Goal: Find specific page/section: Find specific page/section

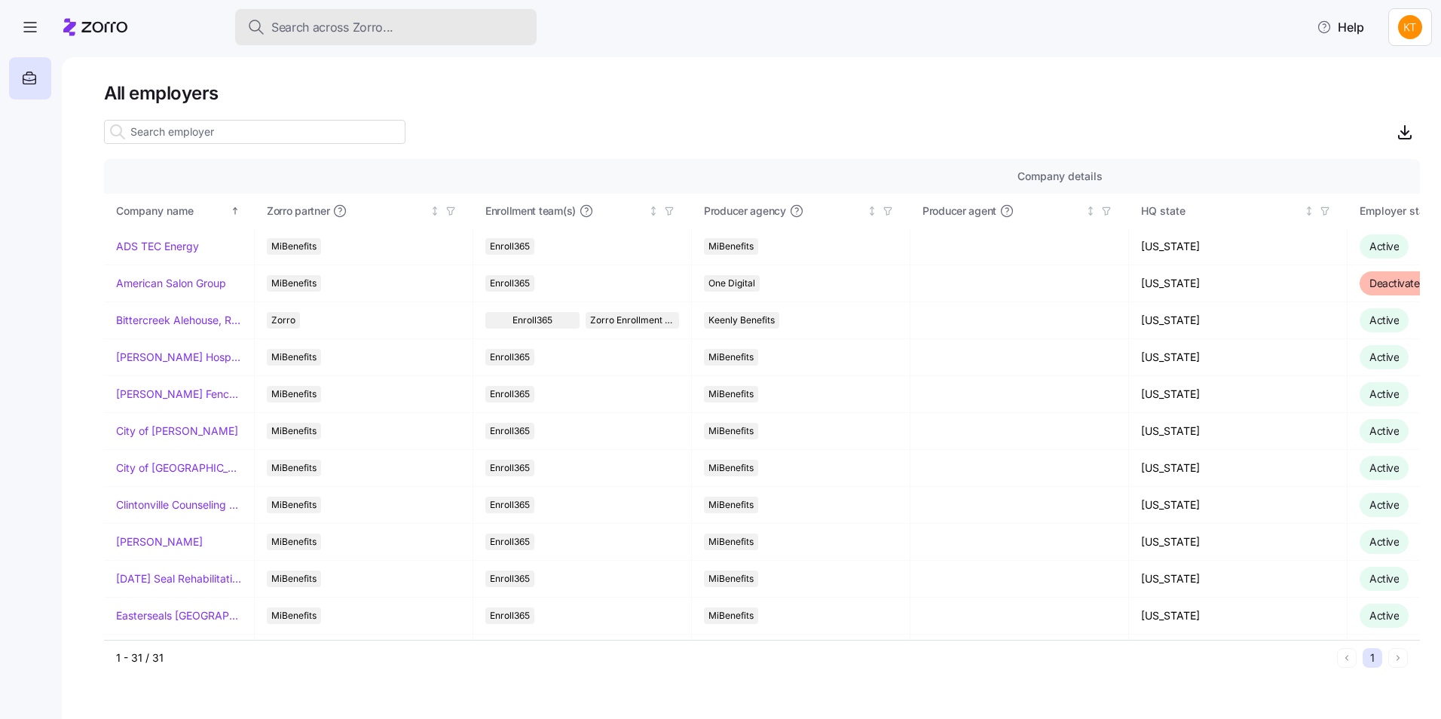
click at [348, 21] on span "Search across Zorro..." at bounding box center [332, 27] width 122 height 19
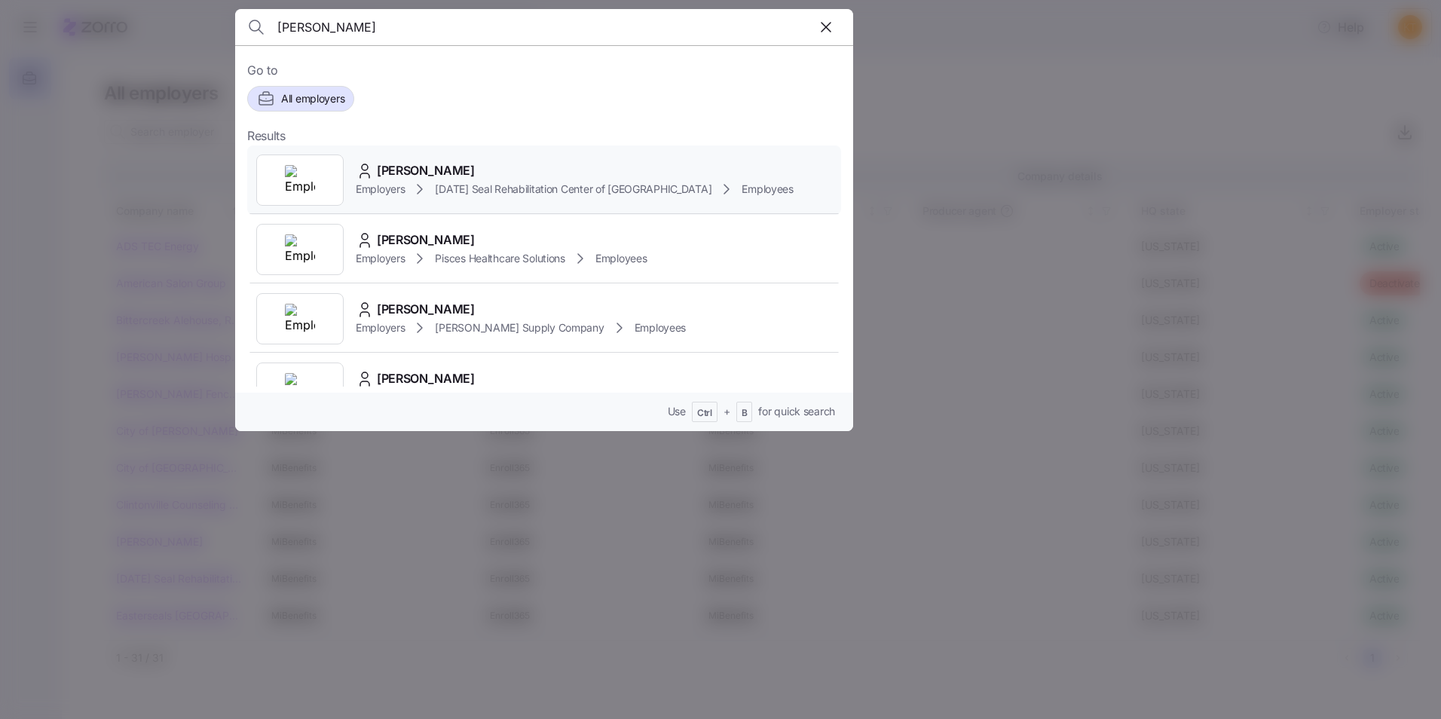
type input "[PERSON_NAME]"
click at [436, 176] on span "[PERSON_NAME]" at bounding box center [426, 170] width 98 height 19
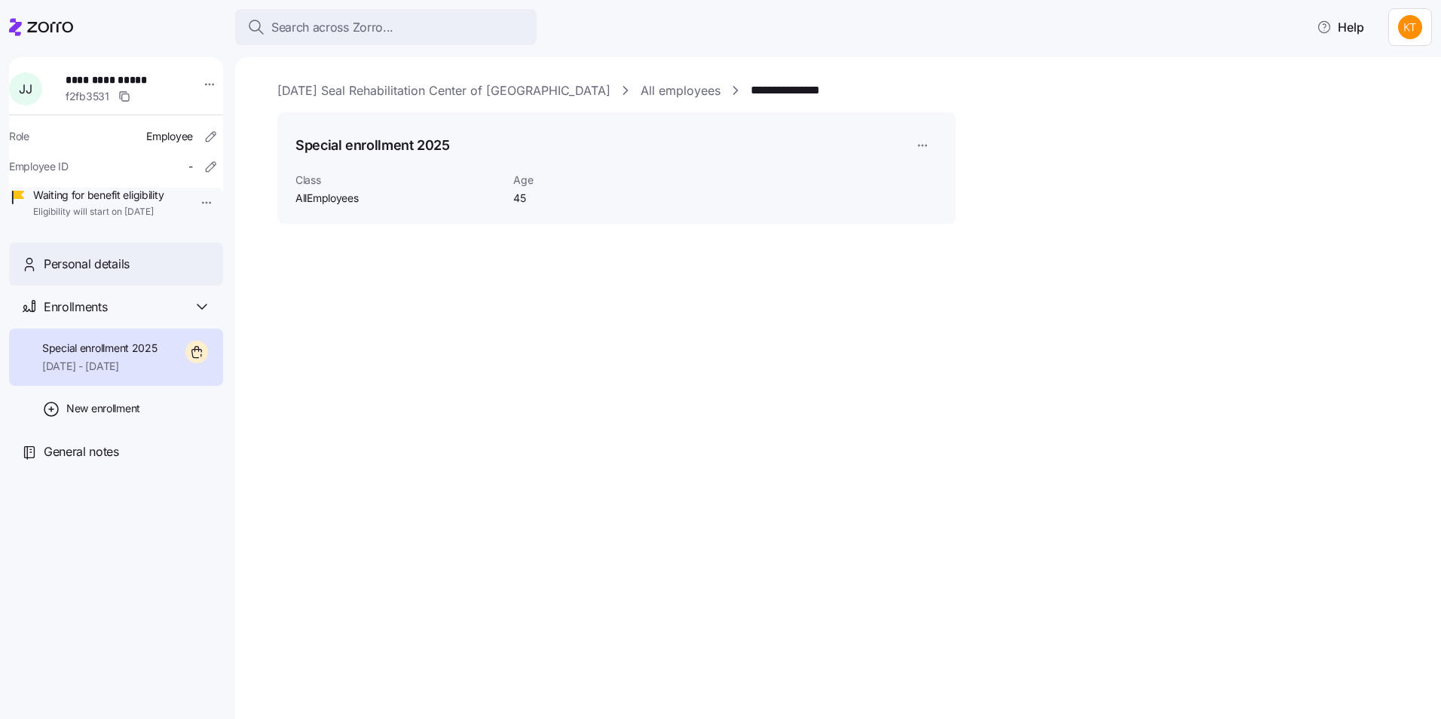
click at [149, 274] on div "Personal details" at bounding box center [127, 264] width 167 height 19
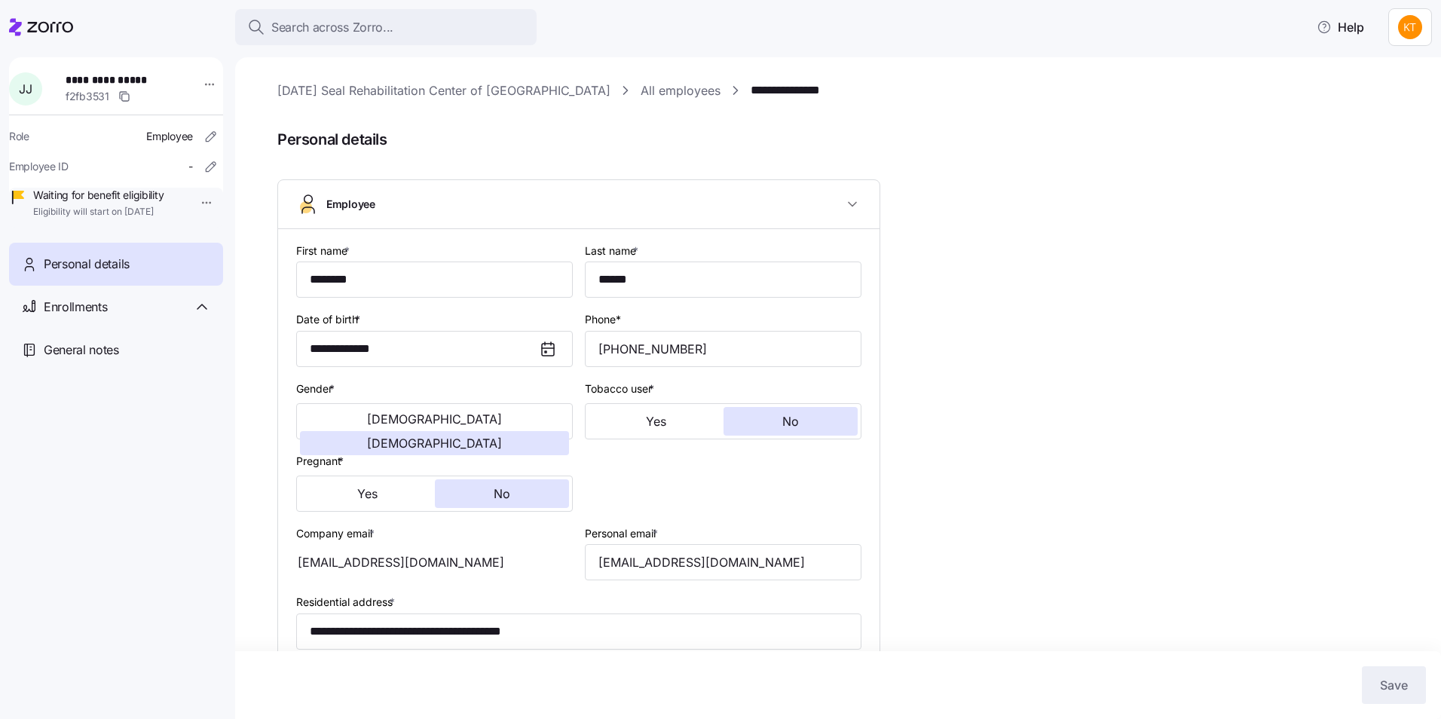
type input "AllEmployees"
click at [463, 24] on div "Search across Zorro..." at bounding box center [385, 27] width 277 height 19
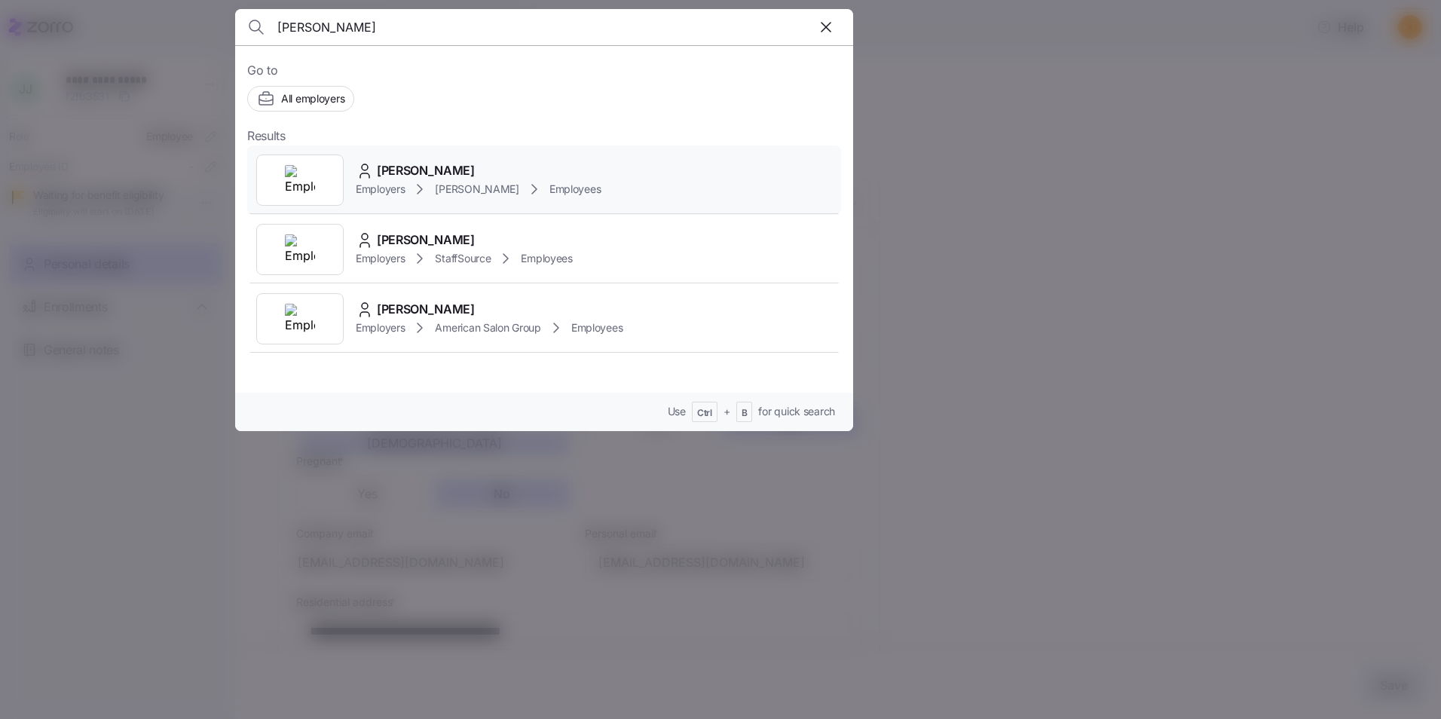
type input "[PERSON_NAME]"
click at [436, 175] on span "[PERSON_NAME]" at bounding box center [426, 170] width 98 height 19
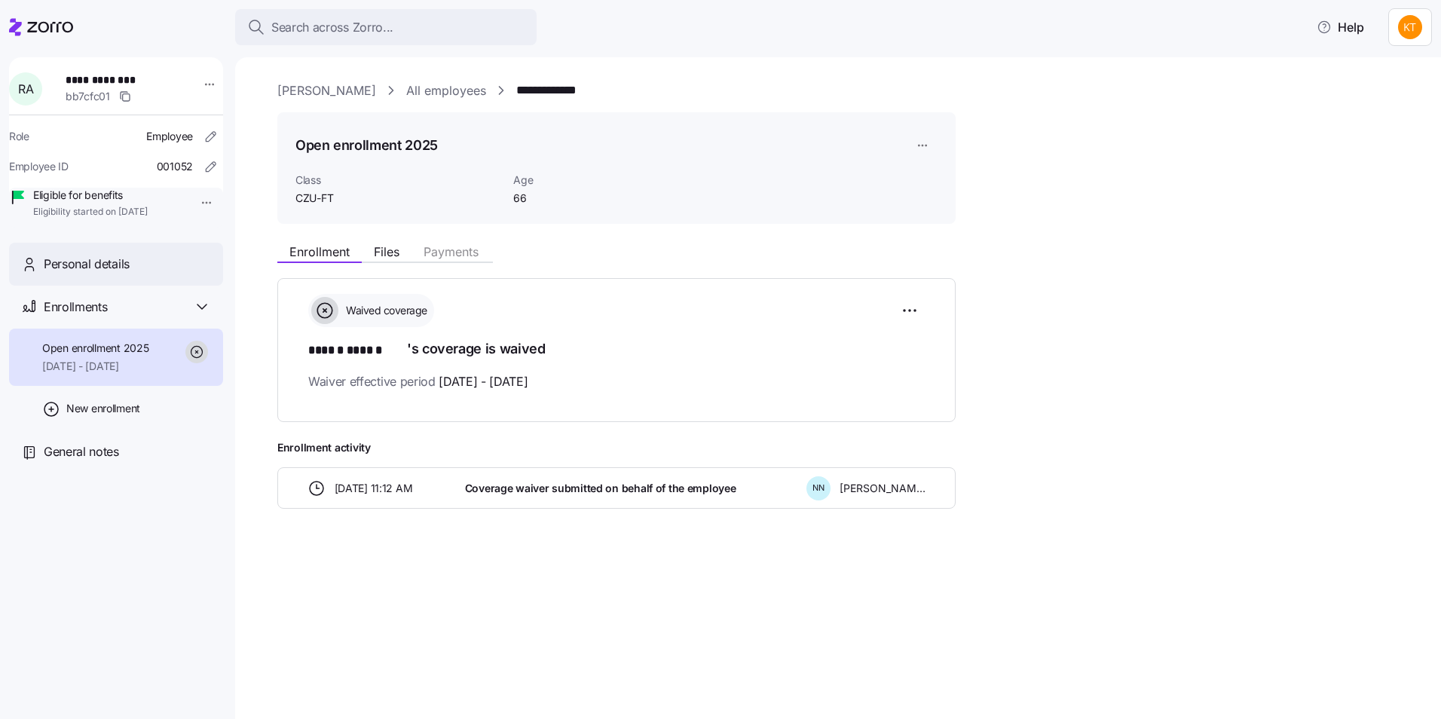
click at [115, 286] on div "Personal details" at bounding box center [116, 264] width 214 height 43
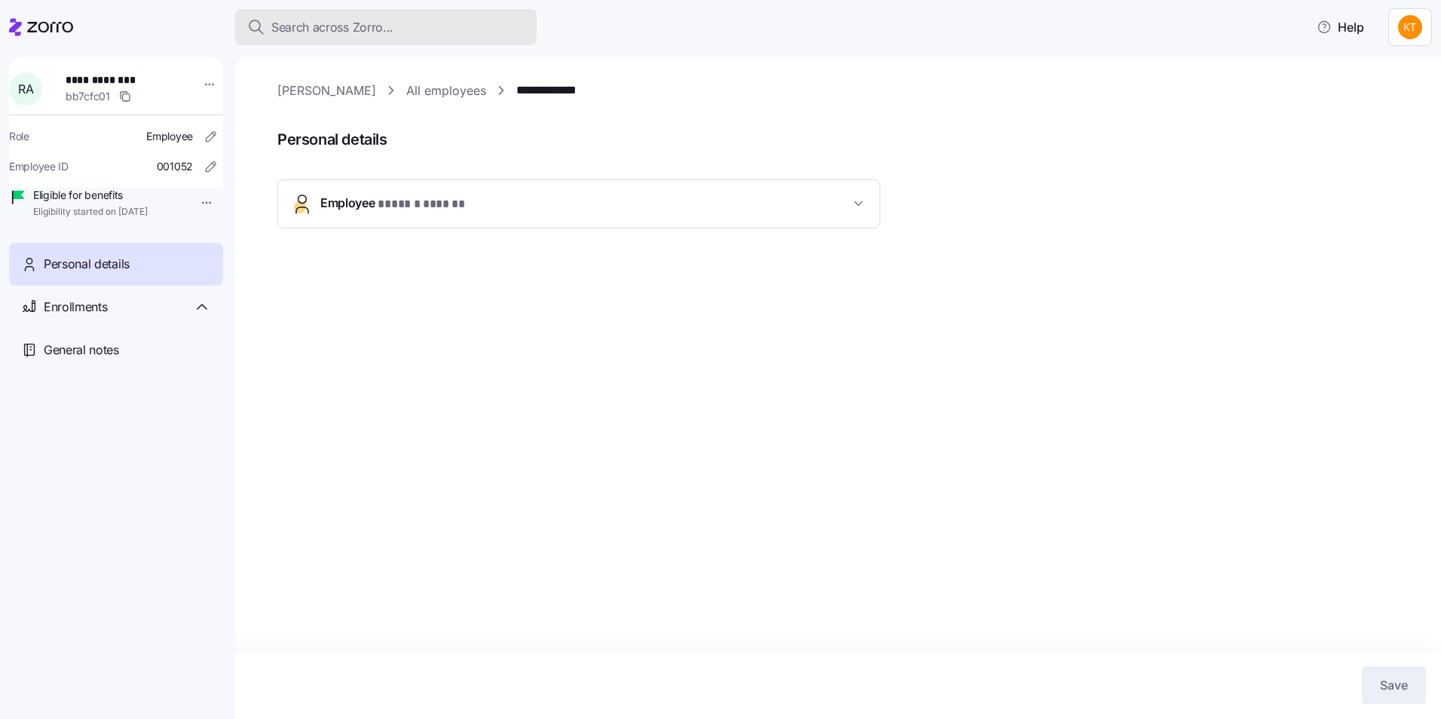
click at [372, 38] on button "Search across Zorro..." at bounding box center [386, 27] width 302 height 36
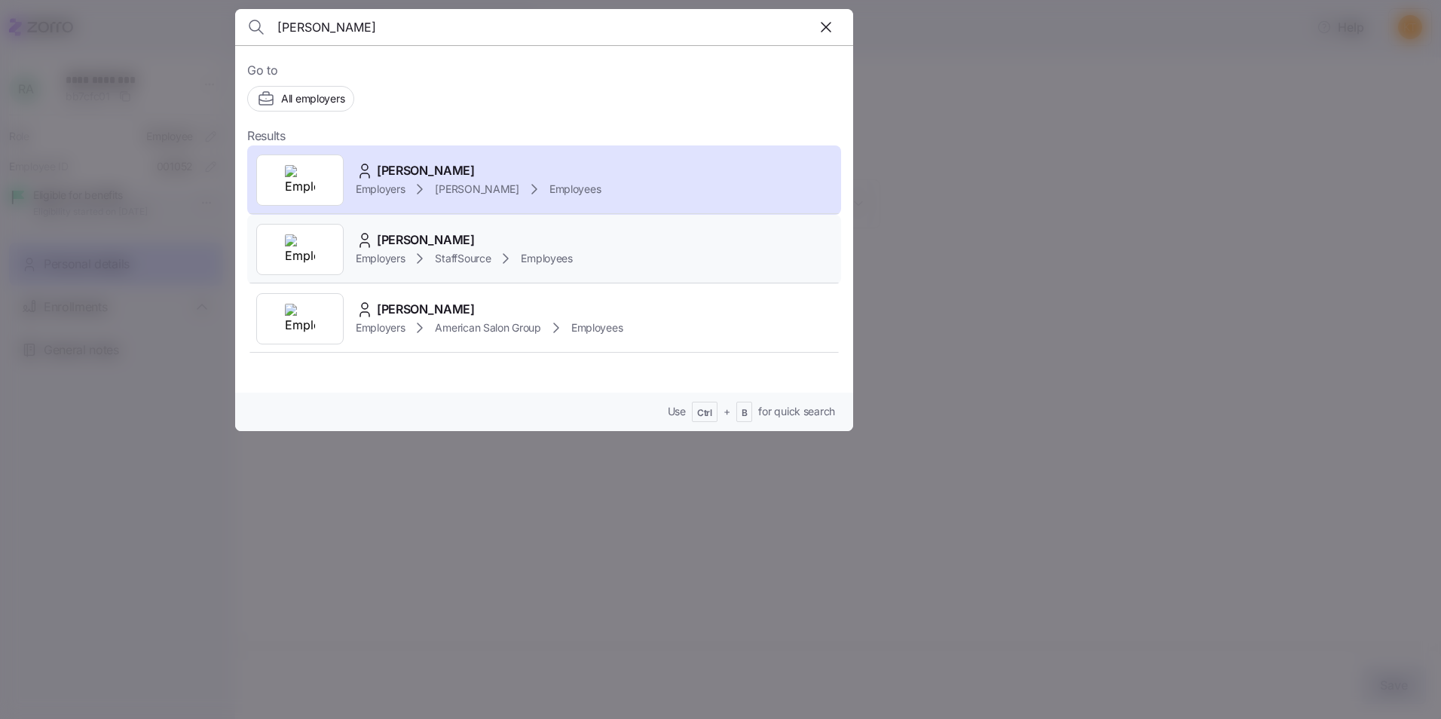
type input "[PERSON_NAME]"
click at [411, 237] on span "[PERSON_NAME]" at bounding box center [426, 240] width 98 height 19
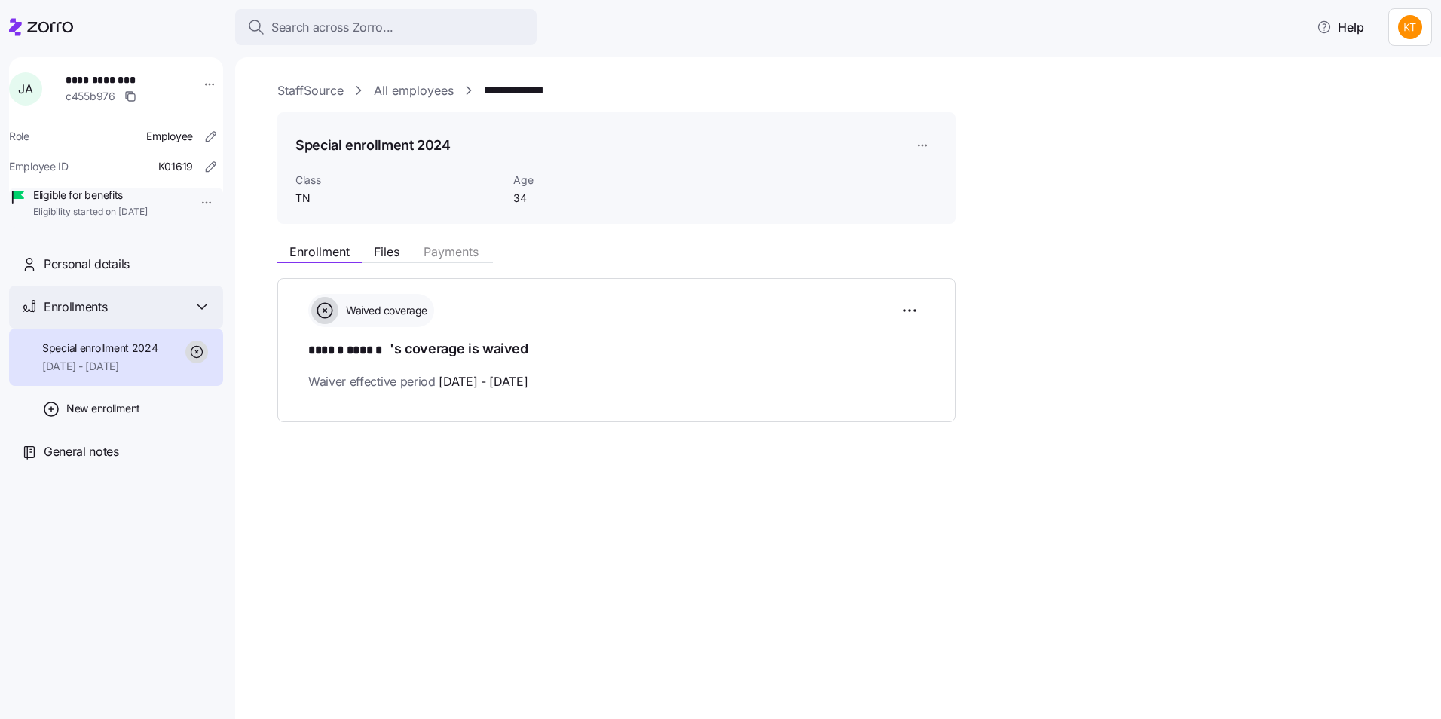
click at [145, 309] on div "Enrollments" at bounding box center [116, 307] width 214 height 43
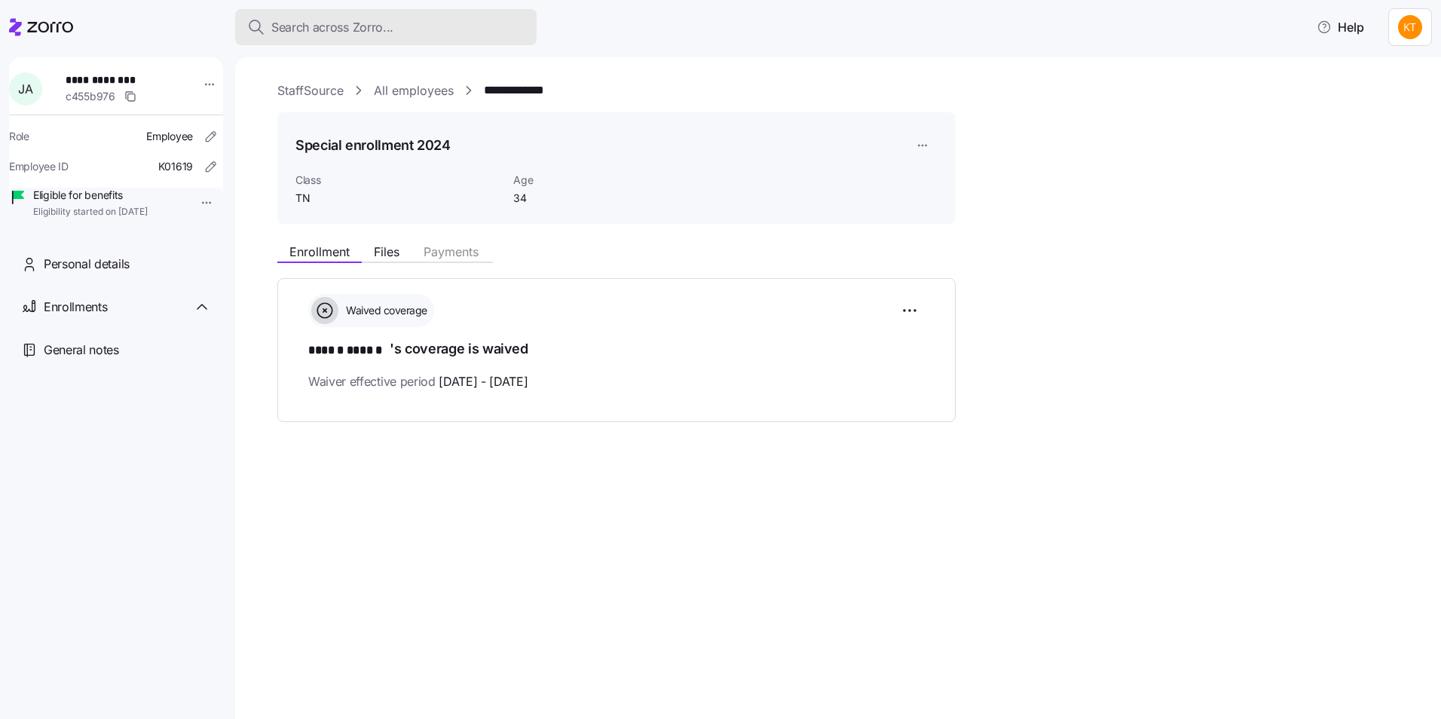
click at [368, 35] on span "Search across Zorro..." at bounding box center [332, 27] width 122 height 19
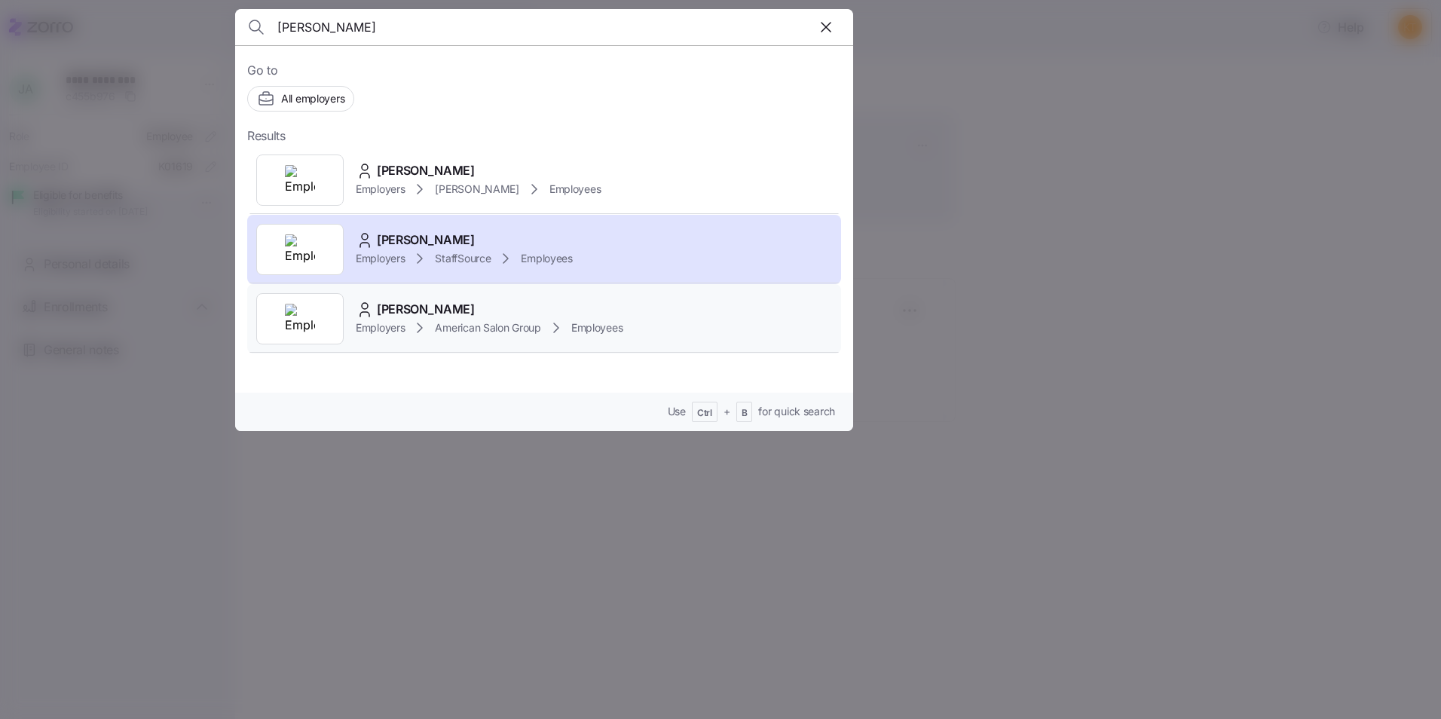
type input "[PERSON_NAME]"
click at [479, 302] on div "[PERSON_NAME]" at bounding box center [489, 309] width 267 height 19
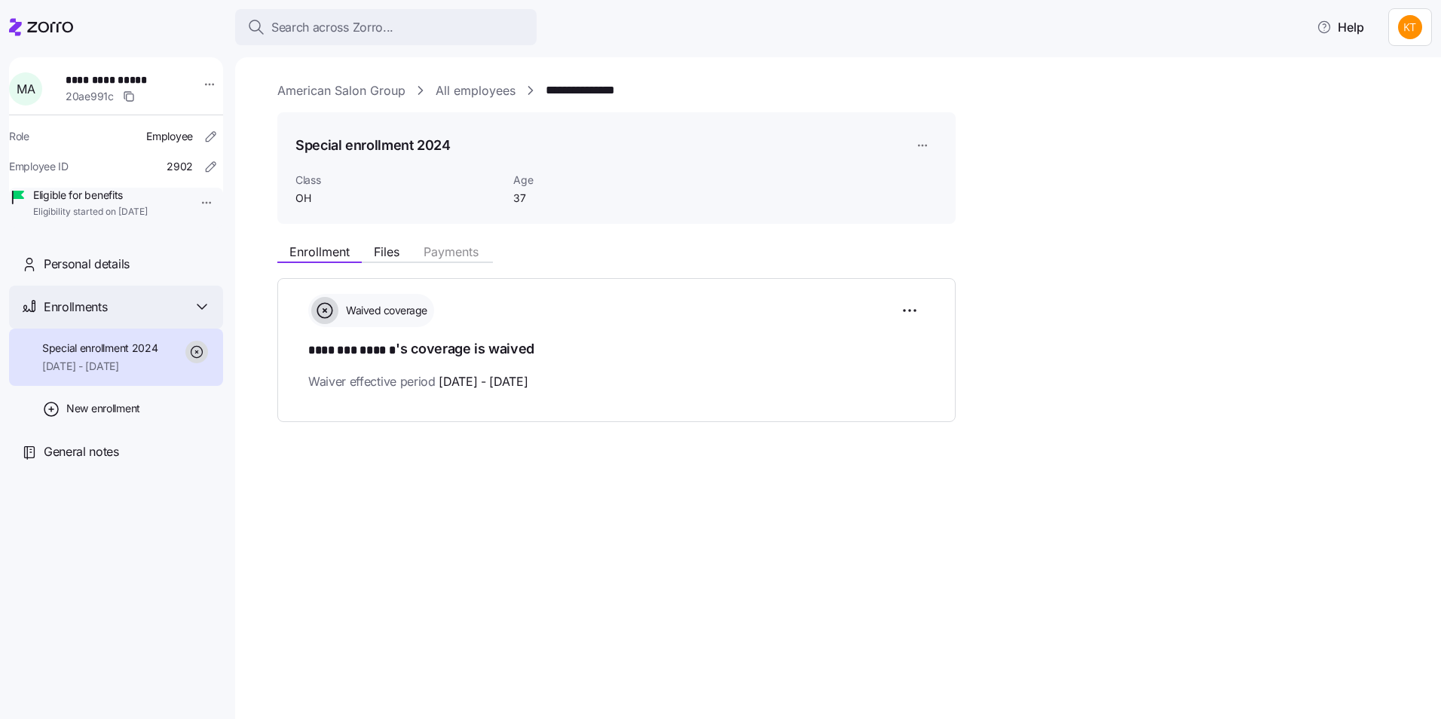
click at [142, 308] on div "Enrollments" at bounding box center [116, 307] width 214 height 43
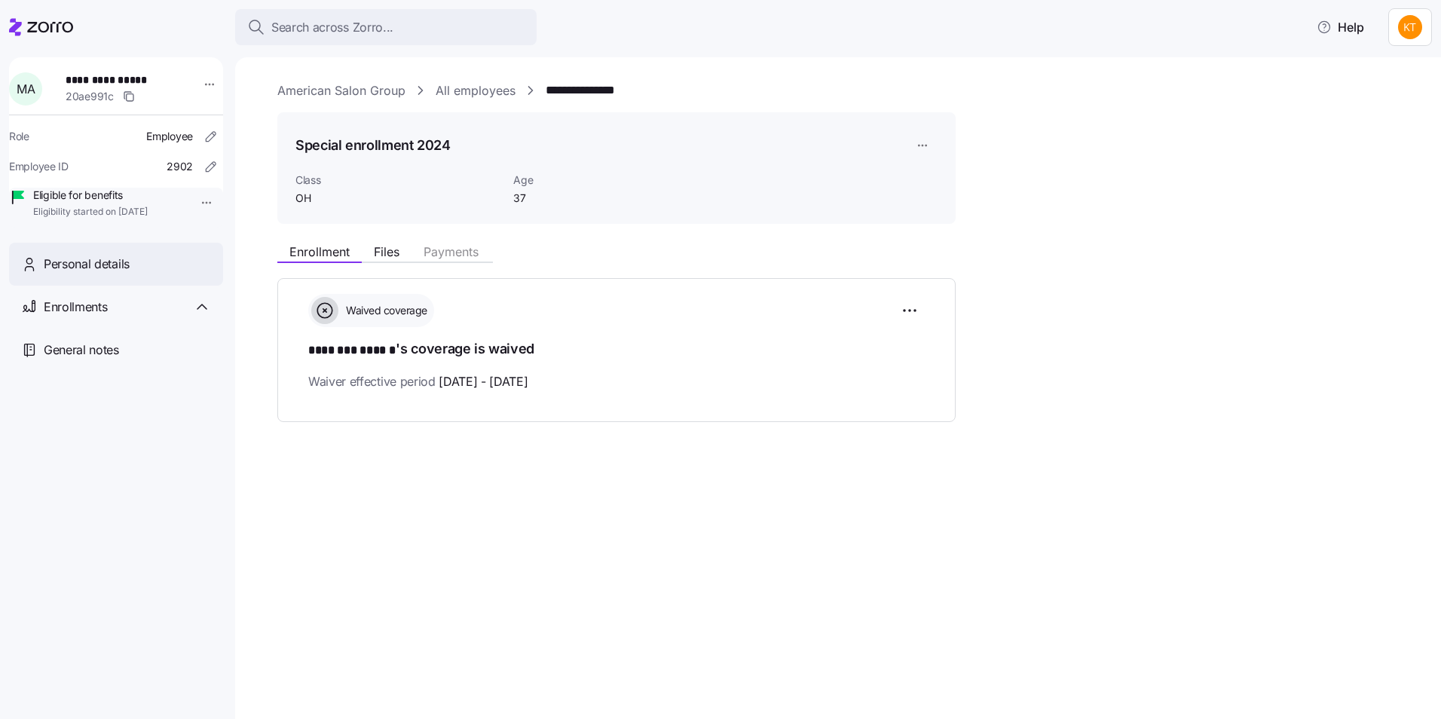
click at [155, 274] on div "Personal details" at bounding box center [127, 264] width 167 height 19
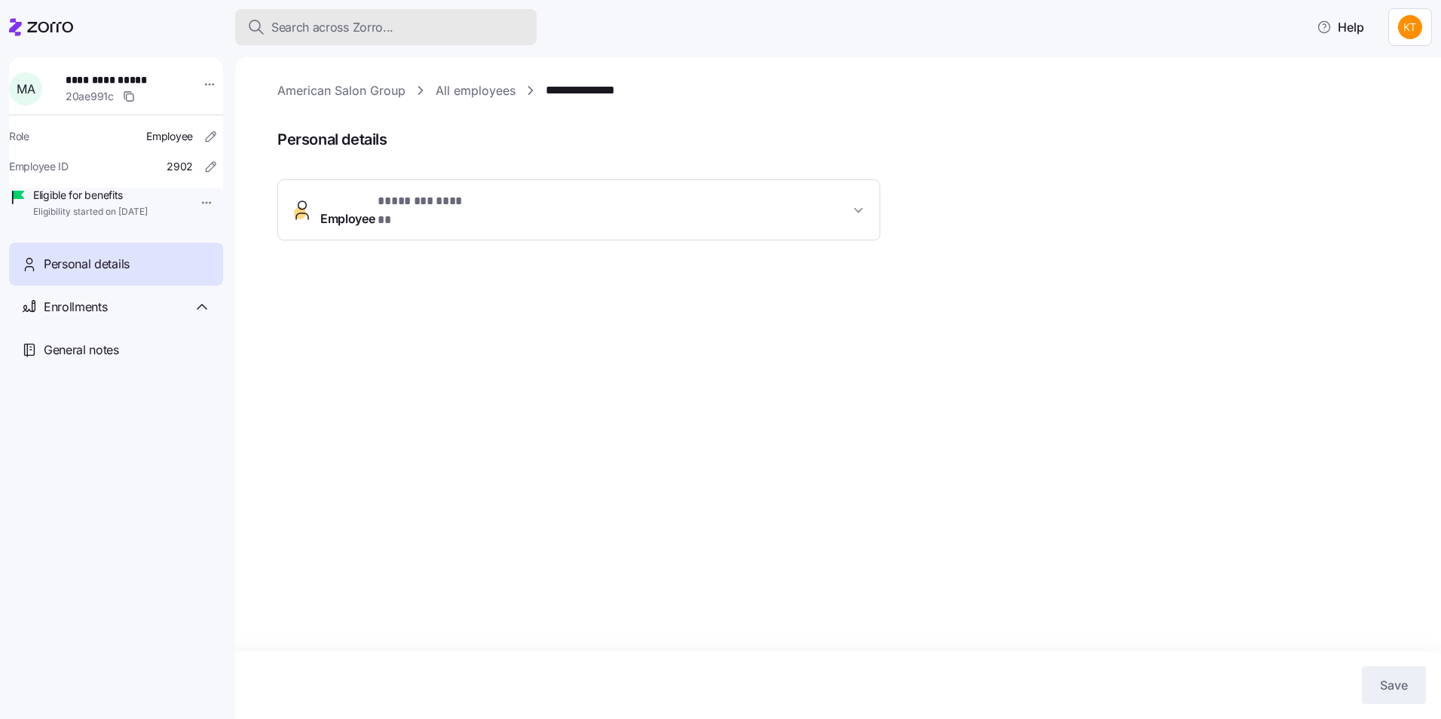
click at [333, 39] on button "Search across Zorro..." at bounding box center [386, 27] width 302 height 36
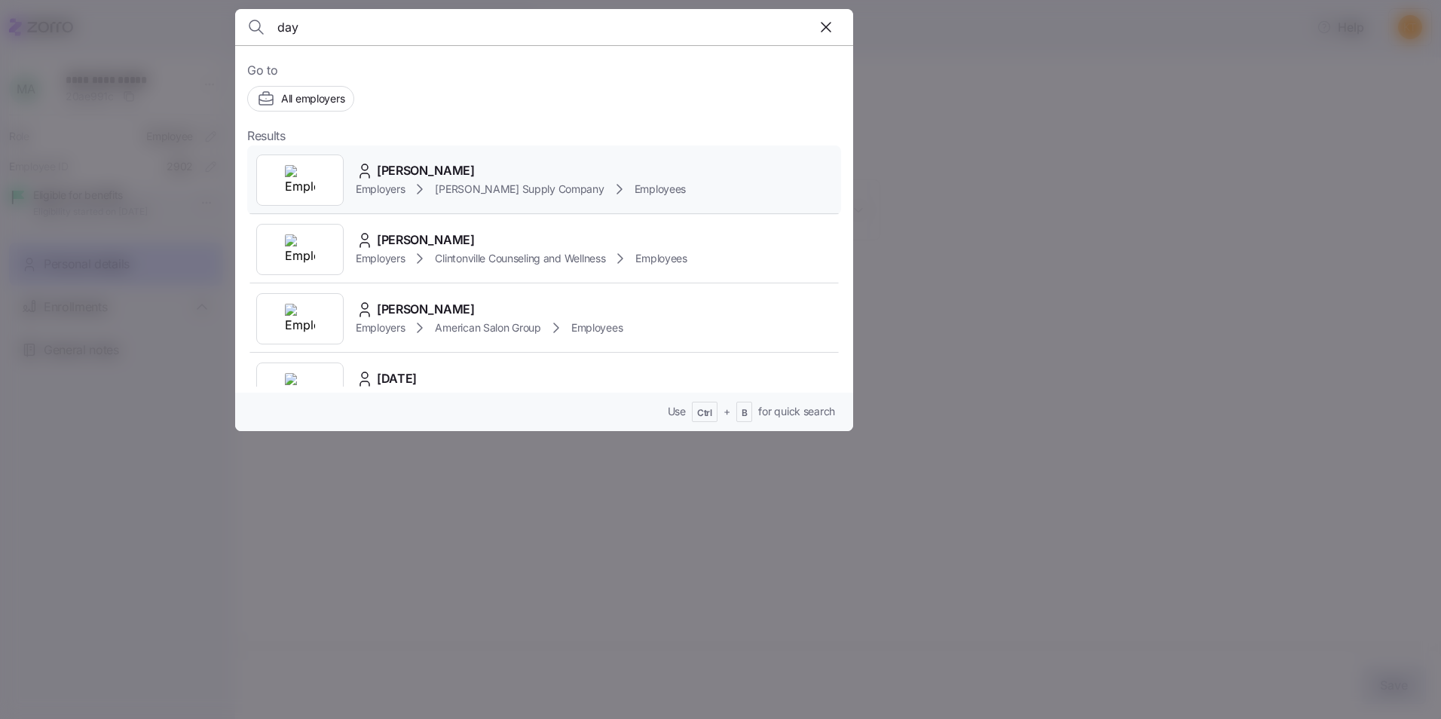
type input "day"
click at [412, 181] on icon at bounding box center [420, 189] width 18 height 18
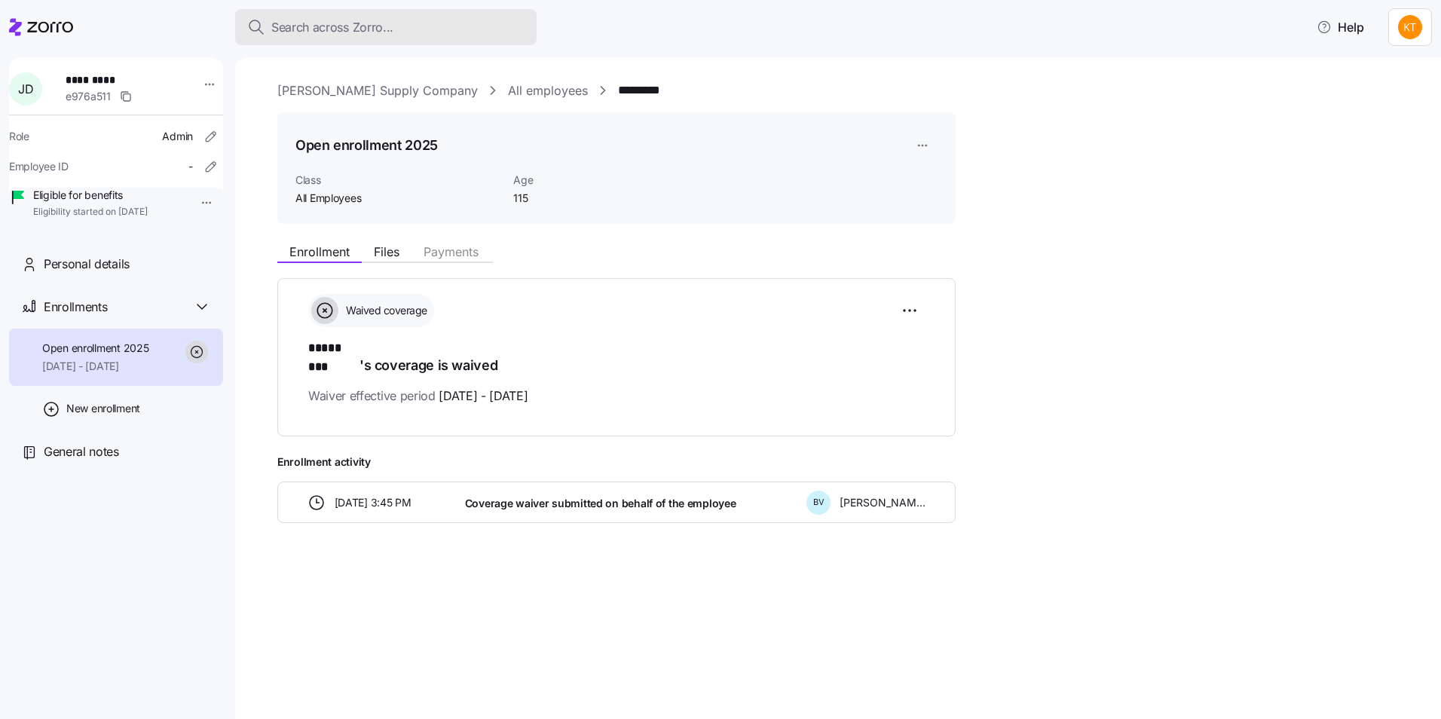
click at [361, 31] on span "Search across Zorro..." at bounding box center [332, 27] width 122 height 19
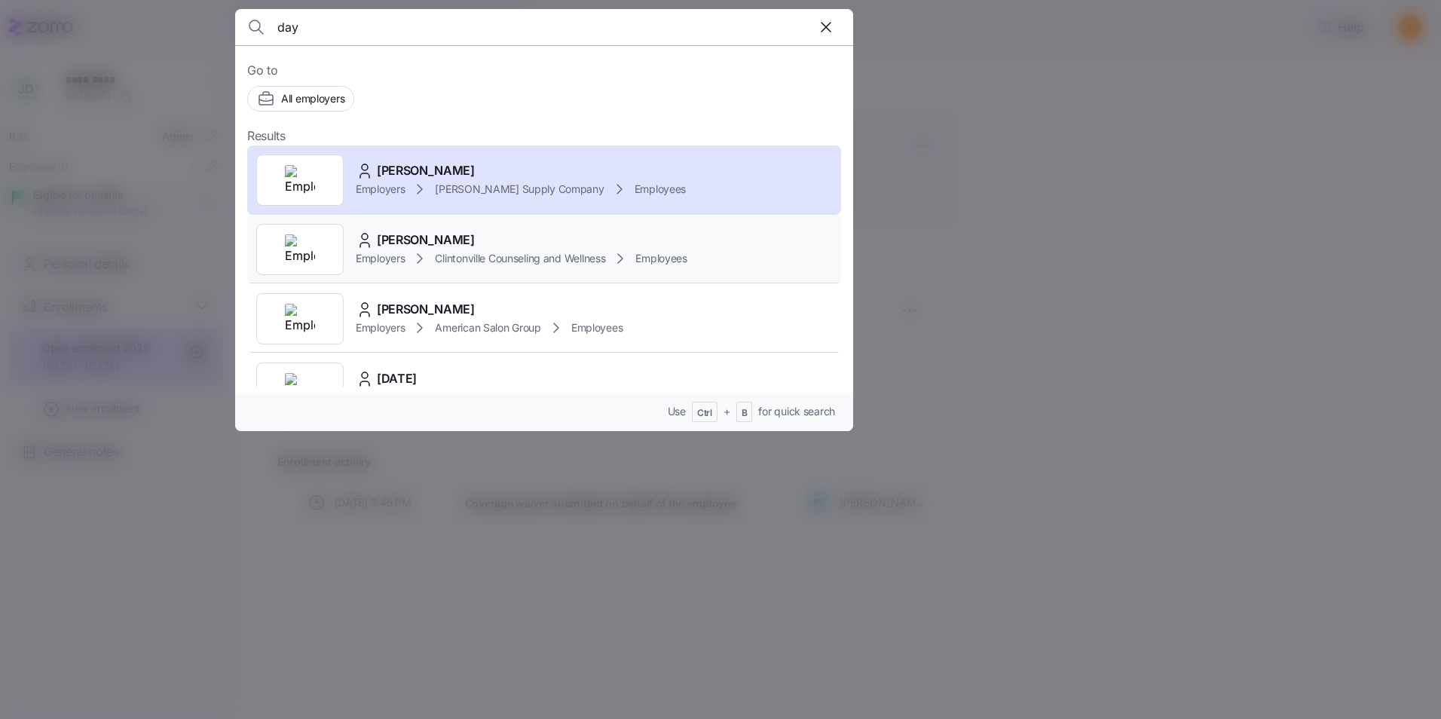
type input "day"
click at [419, 243] on span "[PERSON_NAME]" at bounding box center [426, 240] width 98 height 19
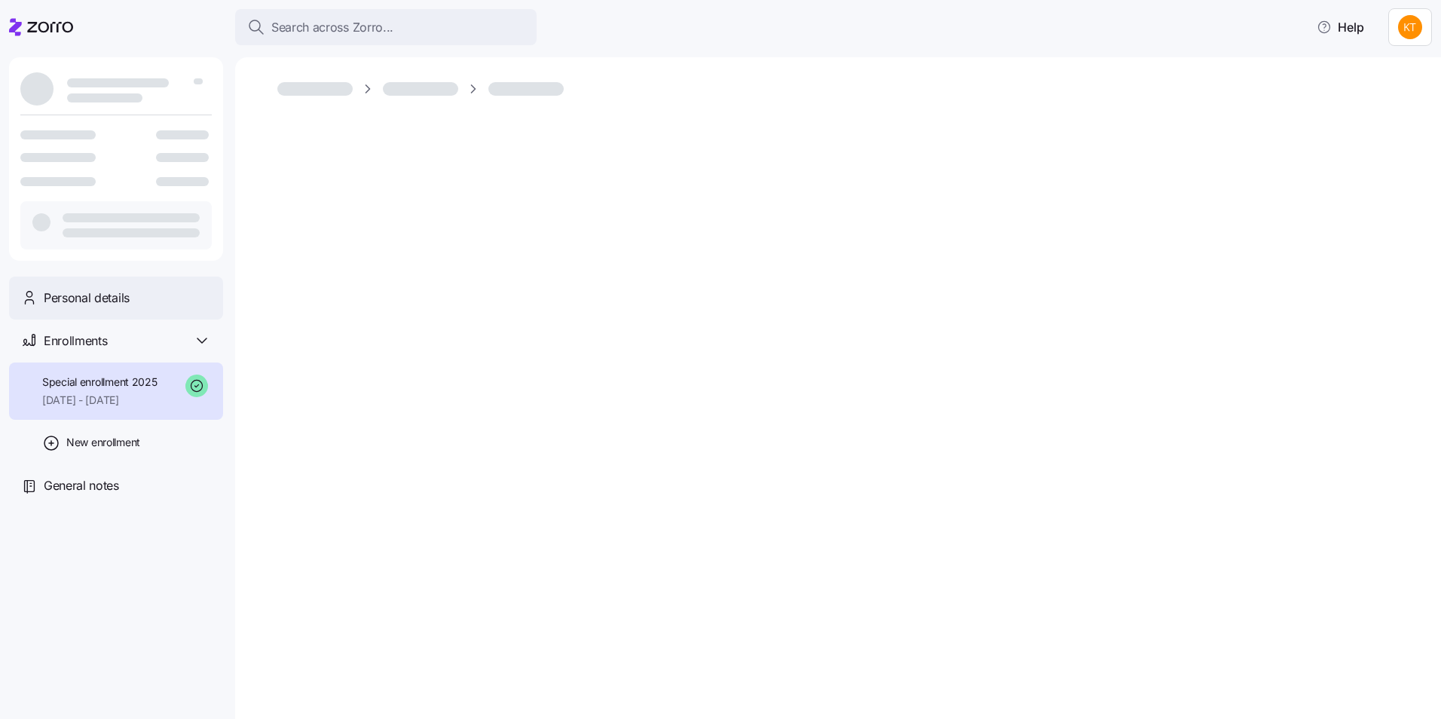
click at [145, 307] on div "Personal details" at bounding box center [127, 298] width 167 height 19
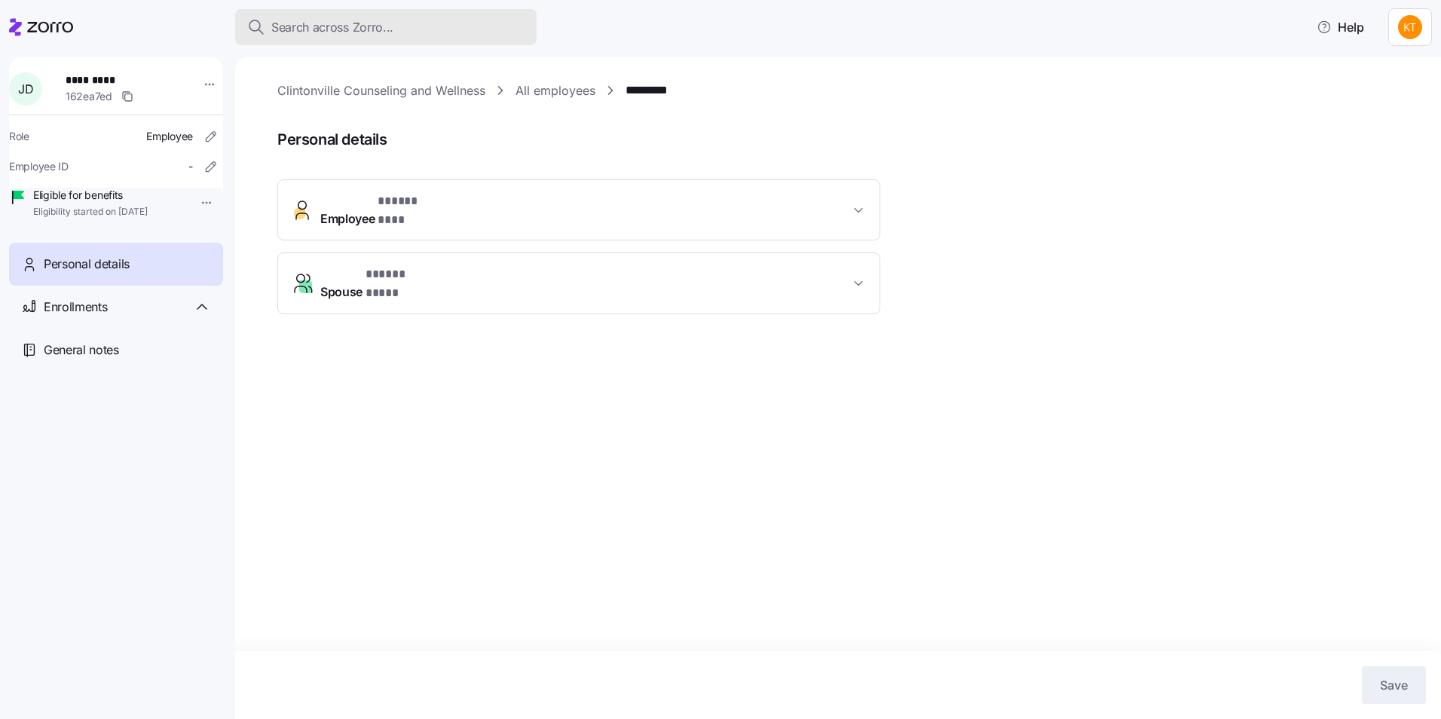
click at [417, 27] on div "Search across Zorro..." at bounding box center [385, 27] width 277 height 19
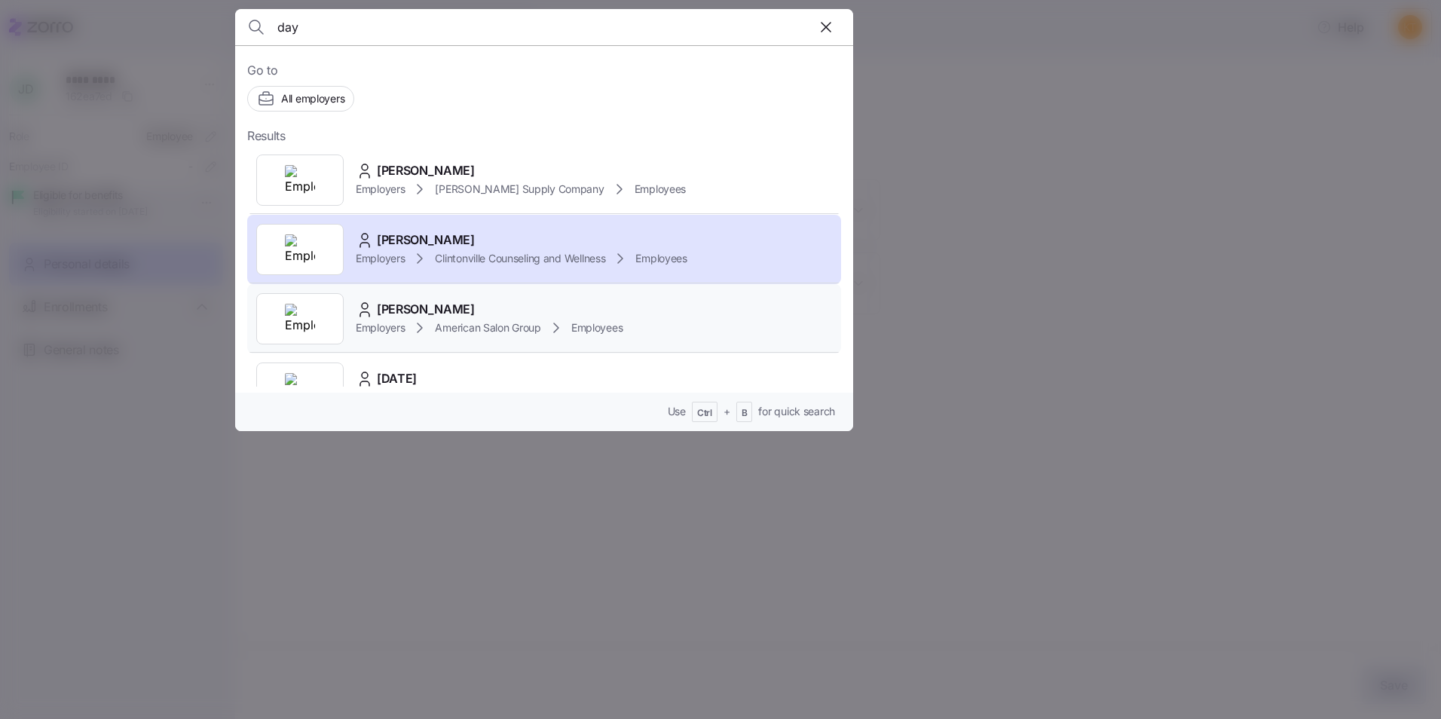
type input "day"
click at [443, 302] on div "[PERSON_NAME]" at bounding box center [489, 309] width 267 height 19
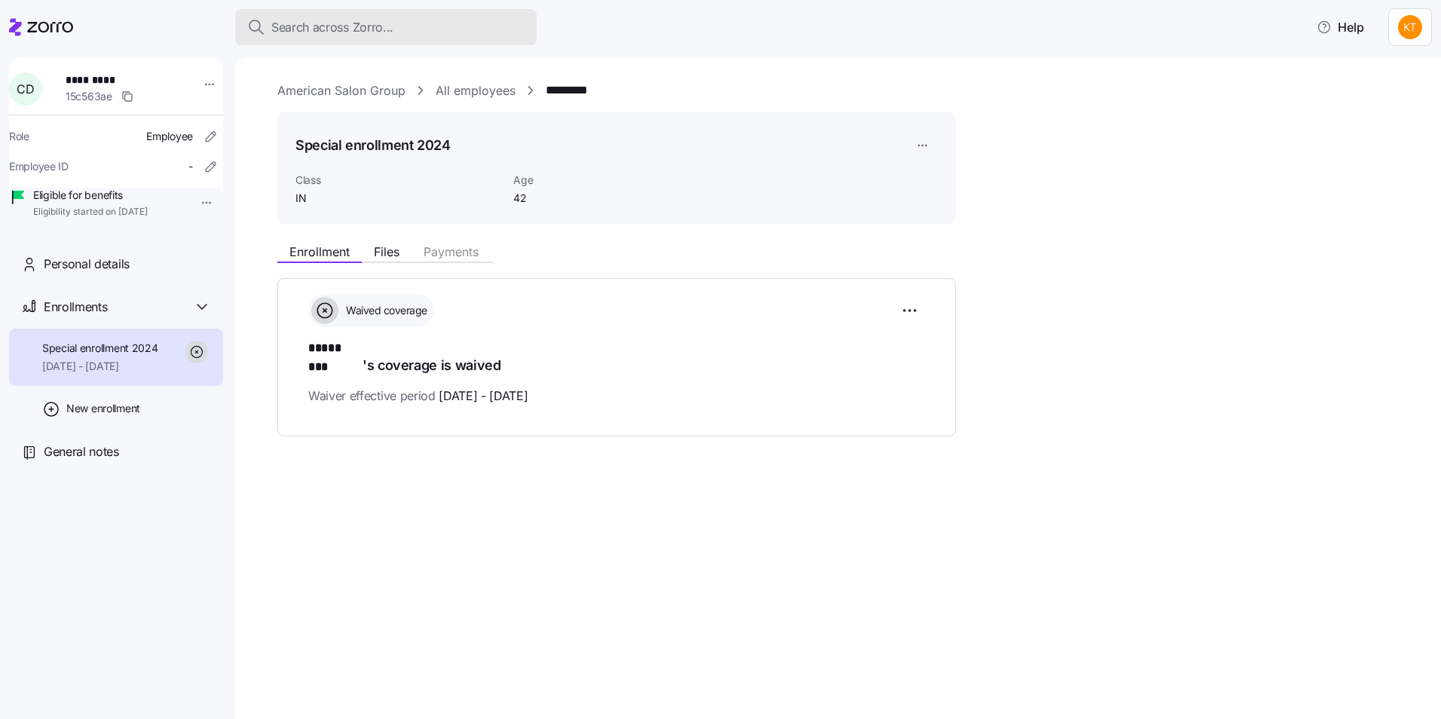
click at [344, 18] on span "Search across Zorro..." at bounding box center [332, 27] width 122 height 19
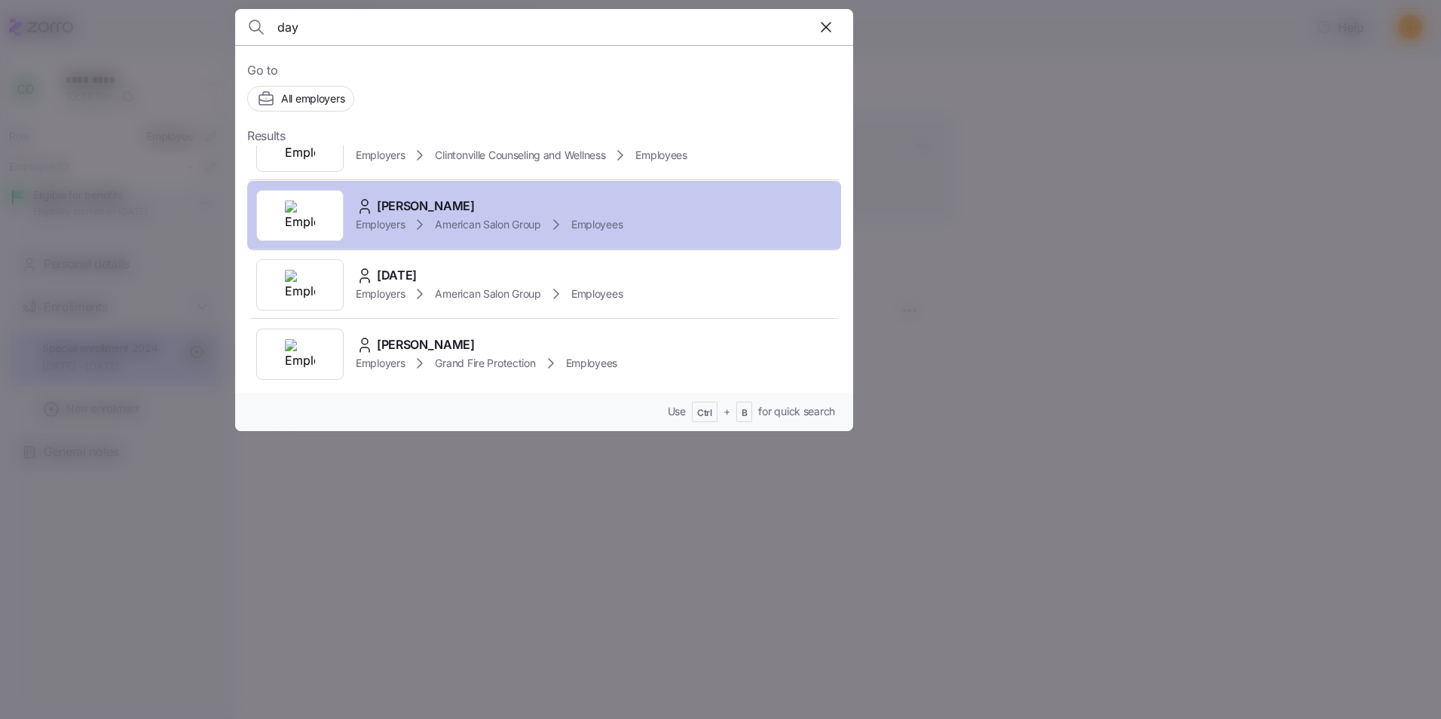
scroll to position [106, 0]
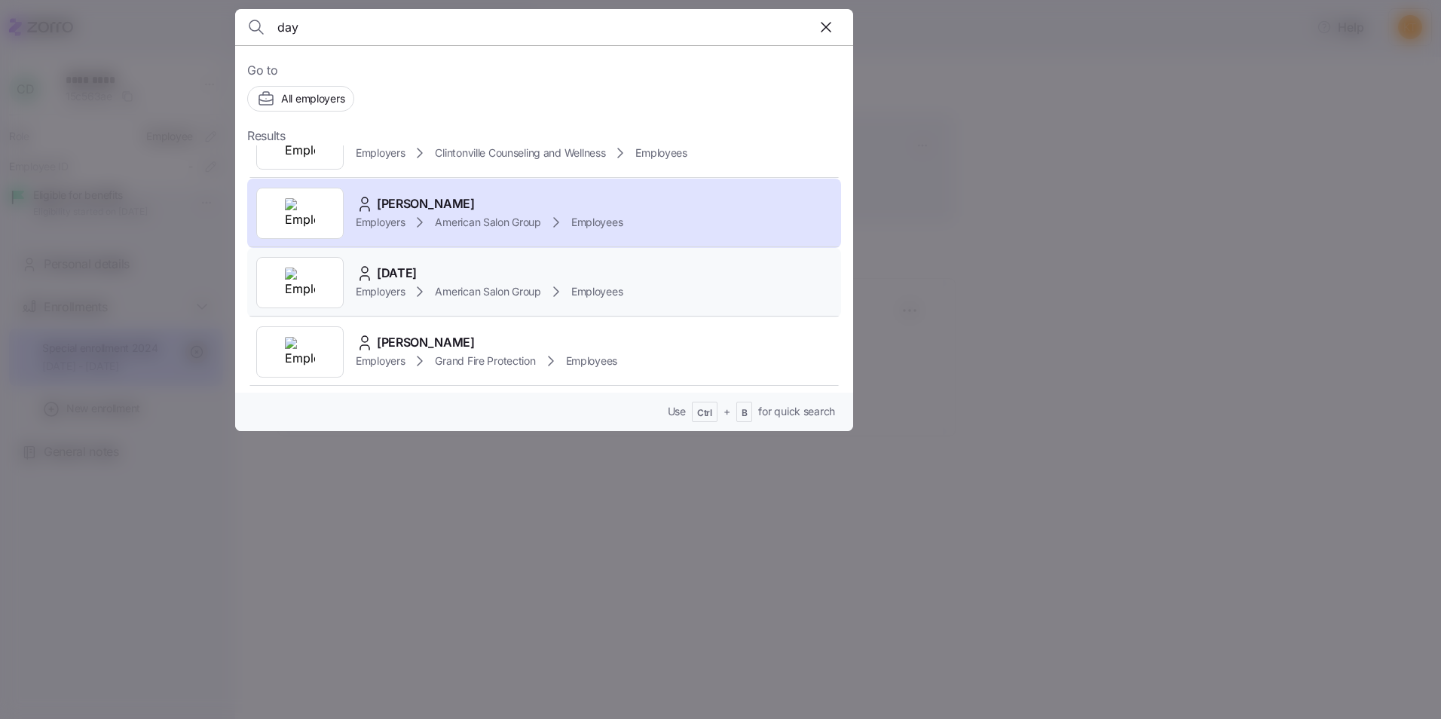
type input "day"
click at [417, 265] on span "[DATE]" at bounding box center [397, 273] width 40 height 19
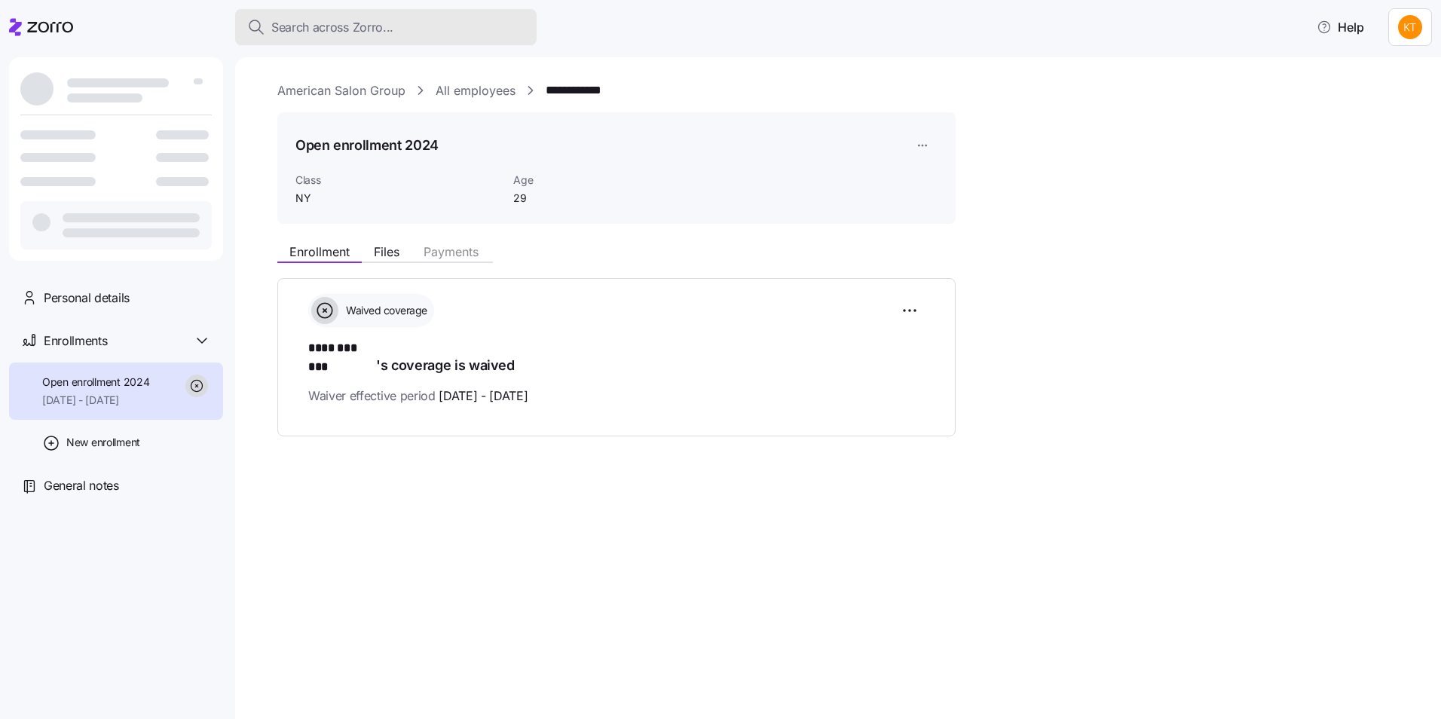
click at [369, 26] on span "Search across Zorro..." at bounding box center [332, 27] width 122 height 19
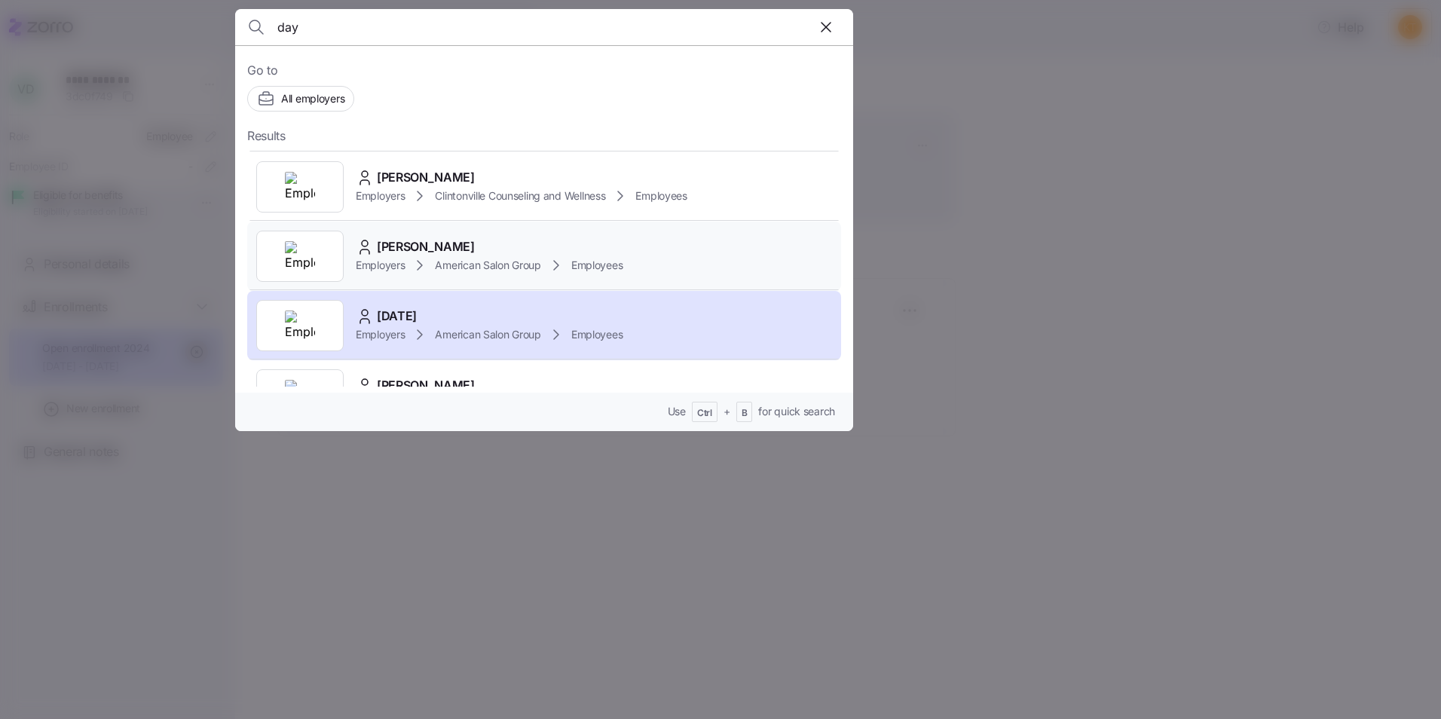
scroll to position [106, 0]
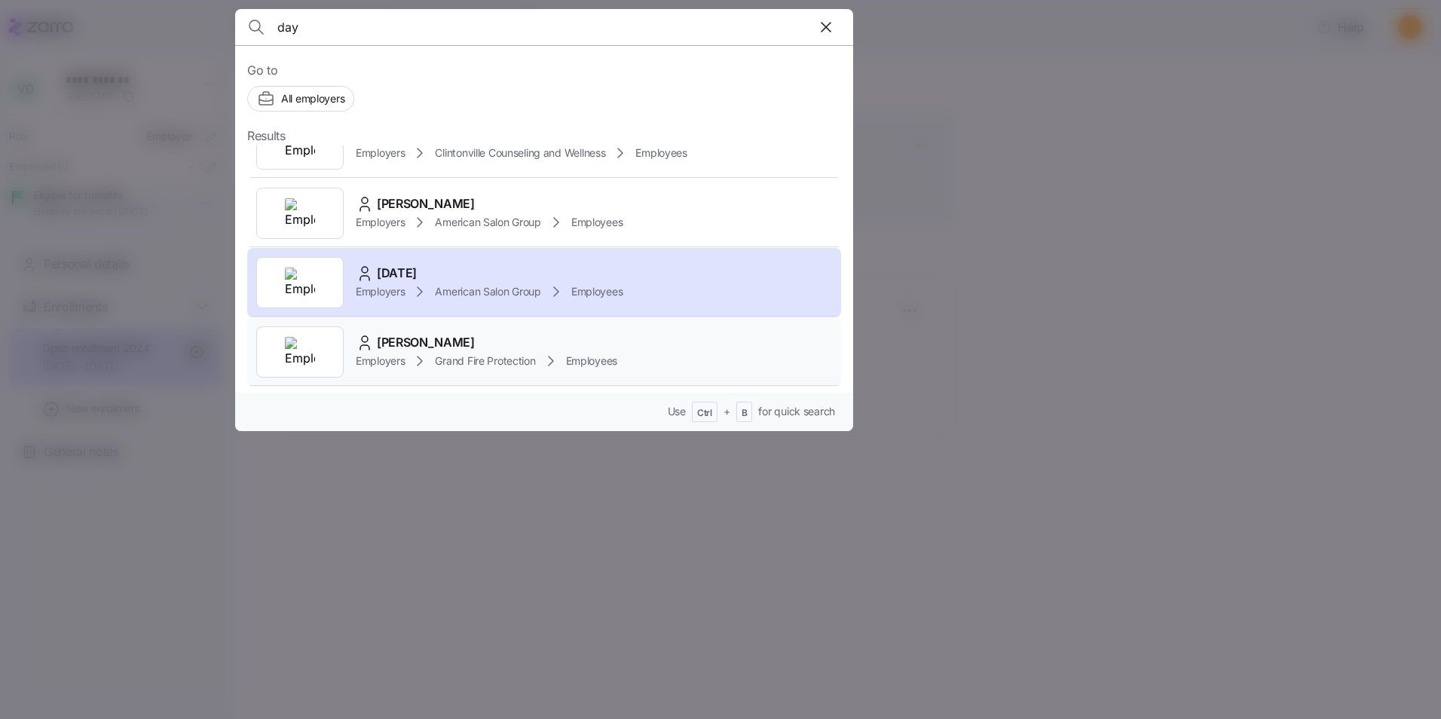
type input "day"
click at [447, 333] on div "[PERSON_NAME]" at bounding box center [487, 342] width 262 height 19
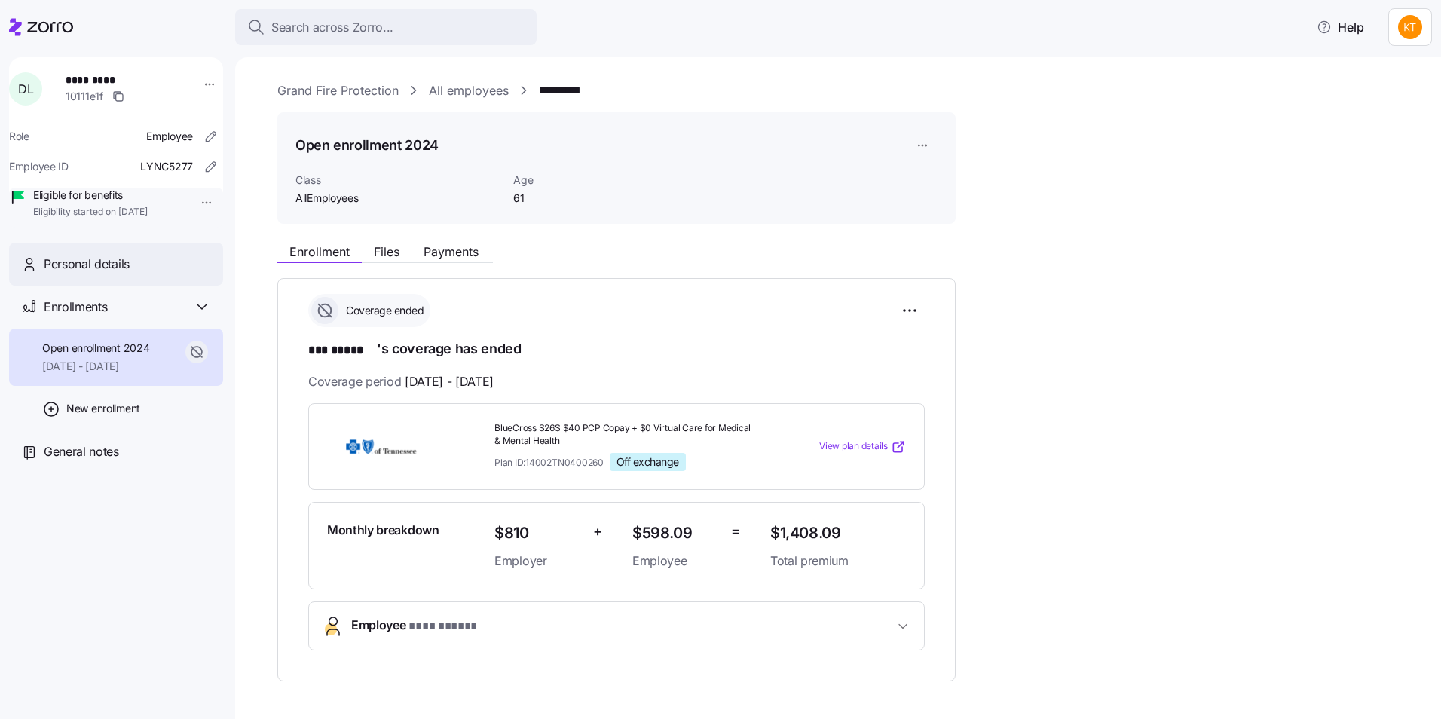
click at [99, 274] on span "Personal details" at bounding box center [87, 264] width 86 height 19
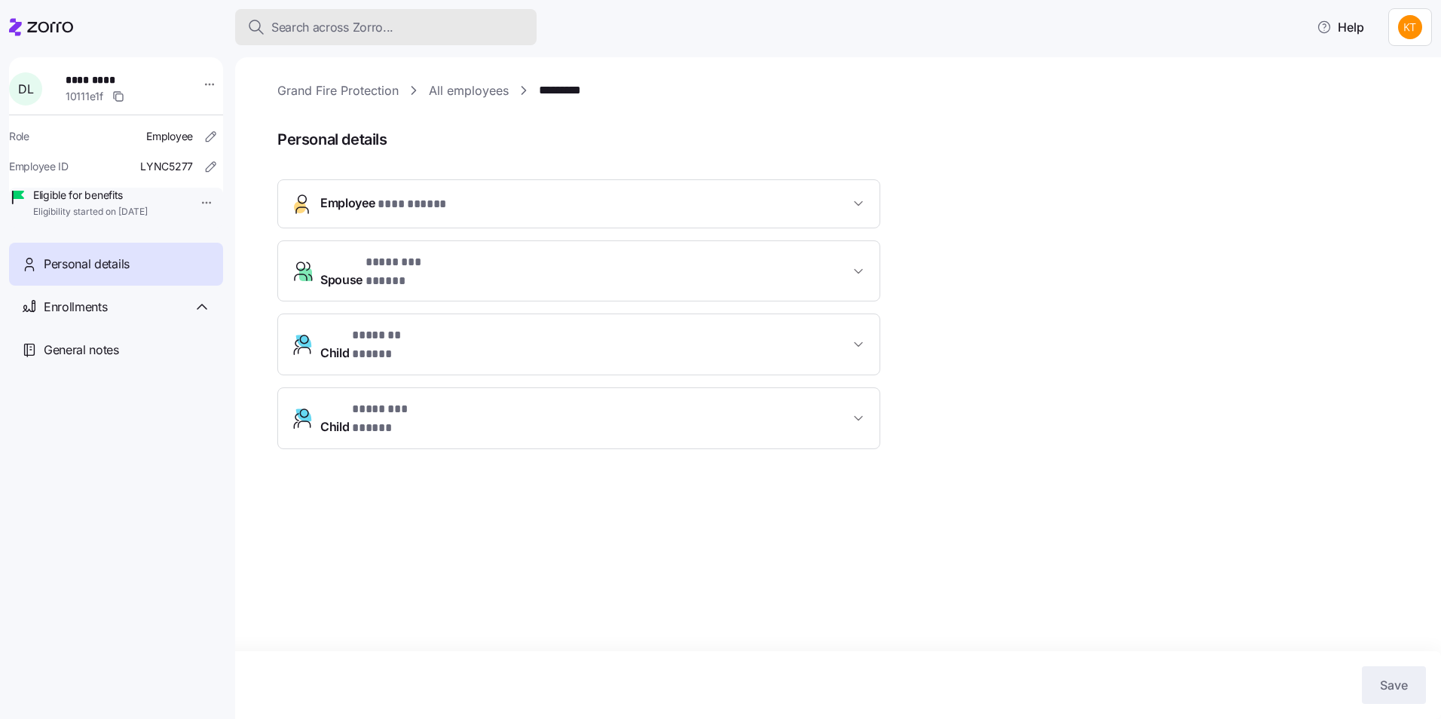
click at [428, 18] on div "Search across Zorro..." at bounding box center [385, 27] width 277 height 19
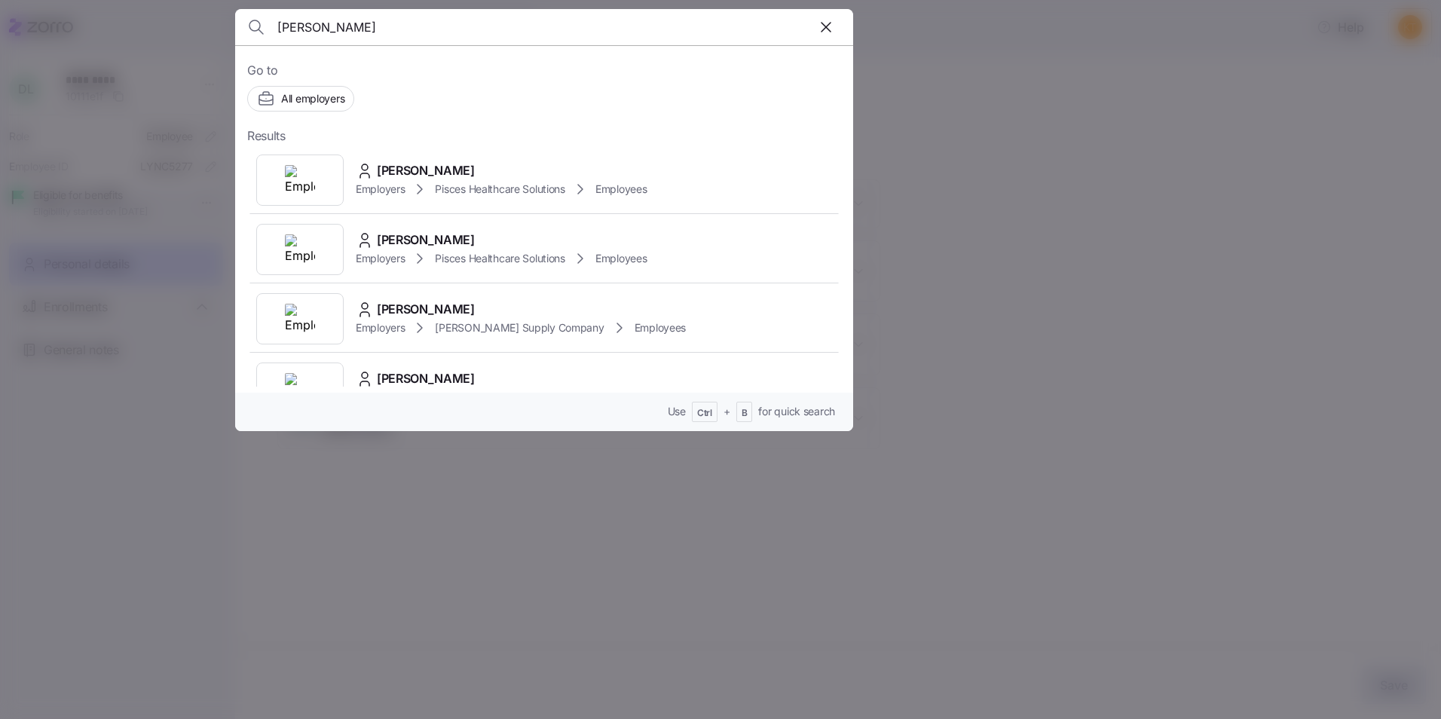
type input "[PERSON_NAME]"
